Goal: Navigation & Orientation: Find specific page/section

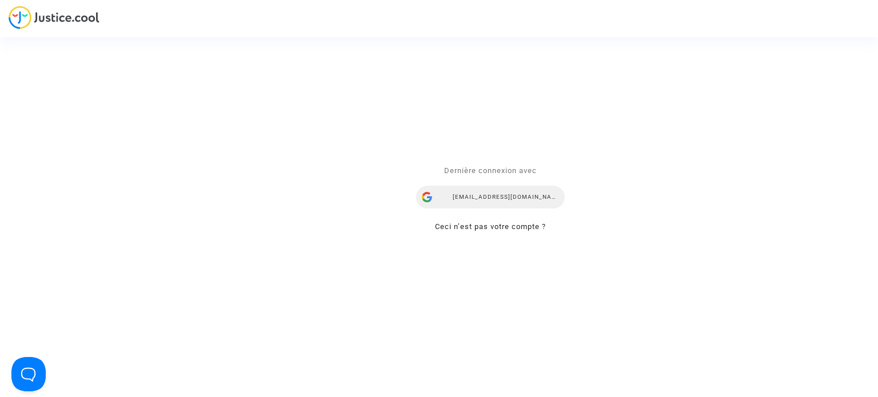
click at [508, 197] on div "[EMAIL_ADDRESS][DOMAIN_NAME]" at bounding box center [490, 197] width 149 height 23
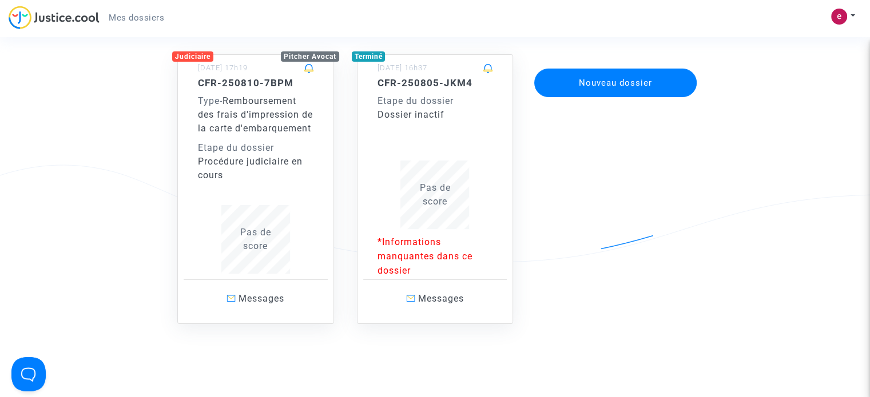
scroll to position [94, 0]
